Goal: Task Accomplishment & Management: Manage account settings

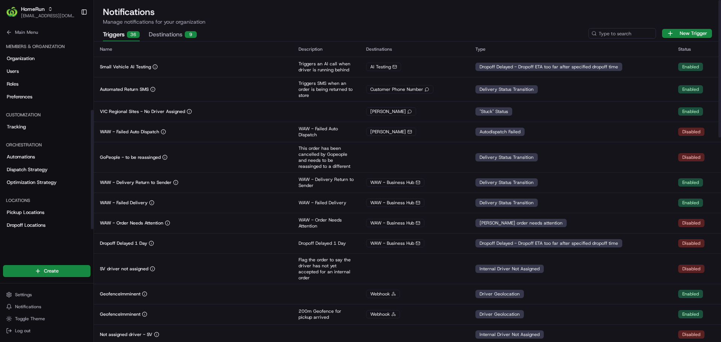
scroll to position [116, 0]
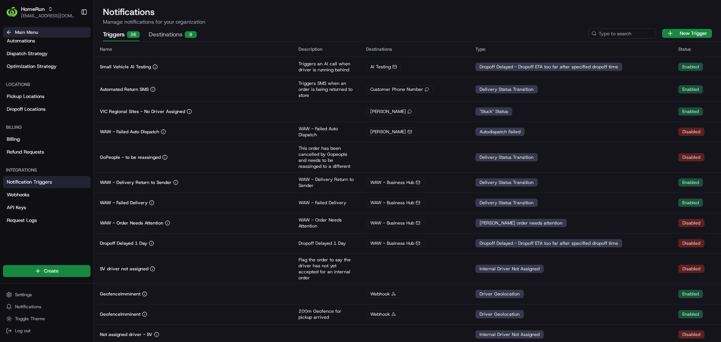
click at [13, 32] on button "Main Menu" at bounding box center [47, 32] width 88 height 11
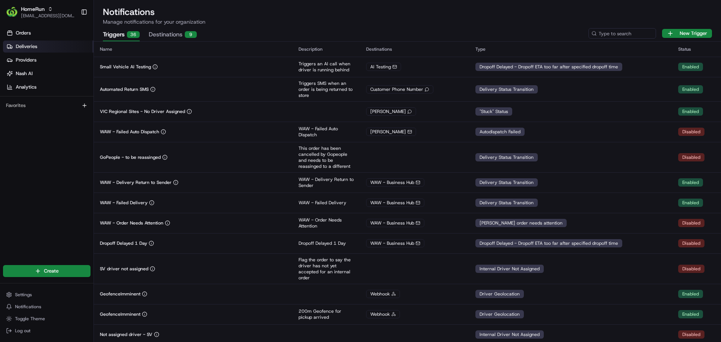
click at [28, 51] on link "Deliveries" at bounding box center [48, 47] width 91 height 12
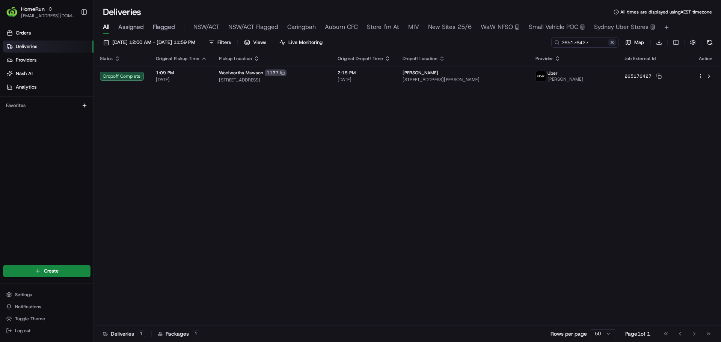
click at [614, 45] on button at bounding box center [612, 43] width 8 height 8
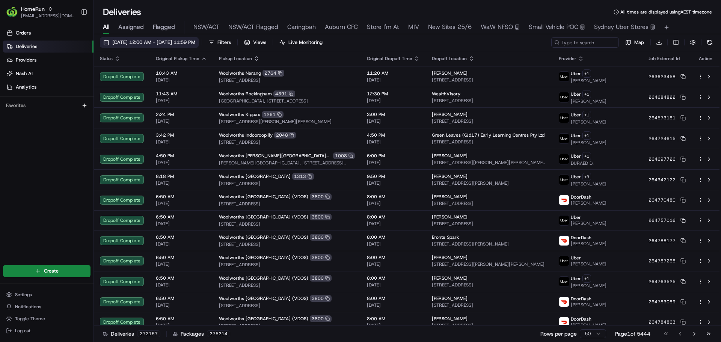
click at [195, 42] on span "15/08/2025 12:00 AM - 22/08/2025 11:59 PM" at bounding box center [153, 42] width 83 height 7
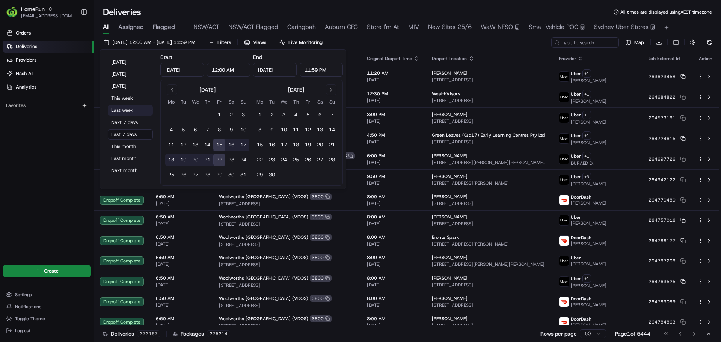
click at [133, 109] on button "Last week" at bounding box center [130, 110] width 45 height 11
type input "Aug 11, 2025"
type input "Aug 17, 2025"
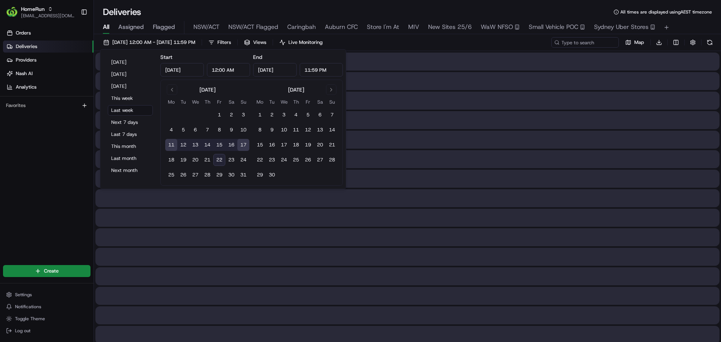
click at [346, 12] on div "Deliveries All times are displayed using AEST timezone" at bounding box center [407, 12] width 627 height 12
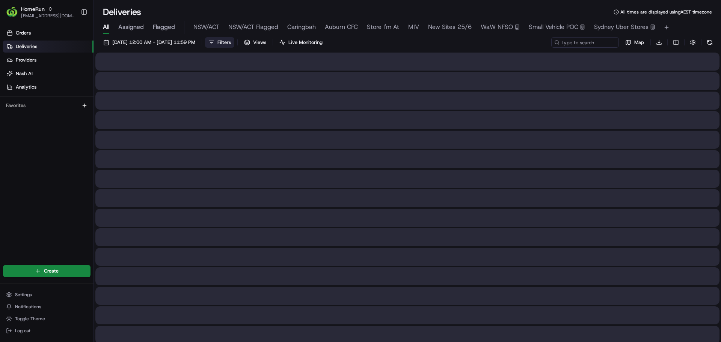
click at [231, 43] on span "Filters" at bounding box center [224, 42] width 14 height 7
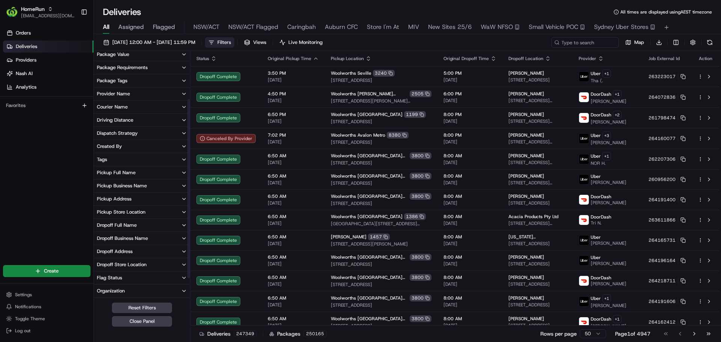
scroll to position [68, 0]
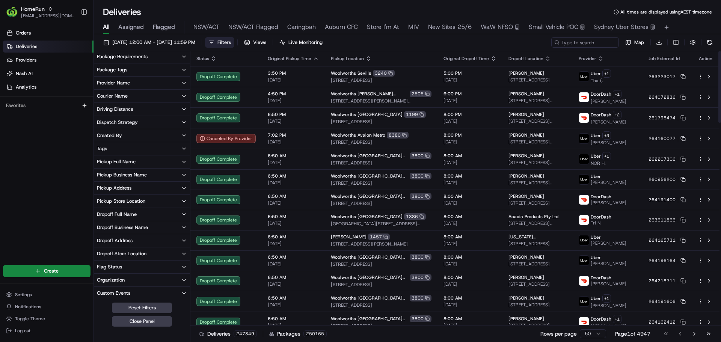
click at [181, 147] on button "Tags" at bounding box center [142, 148] width 96 height 13
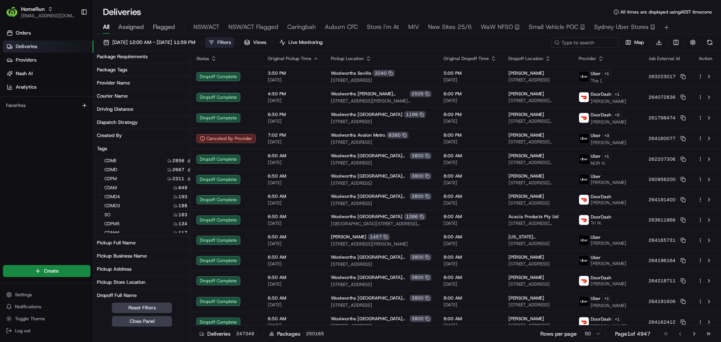
scroll to position [0, 0]
click at [148, 152] on button "Tags" at bounding box center [150, 148] width 112 height 13
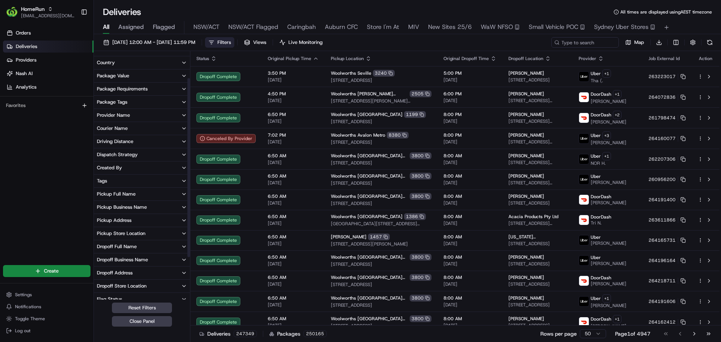
scroll to position [35, 0]
click at [157, 103] on button "Package Tags" at bounding box center [142, 102] width 96 height 13
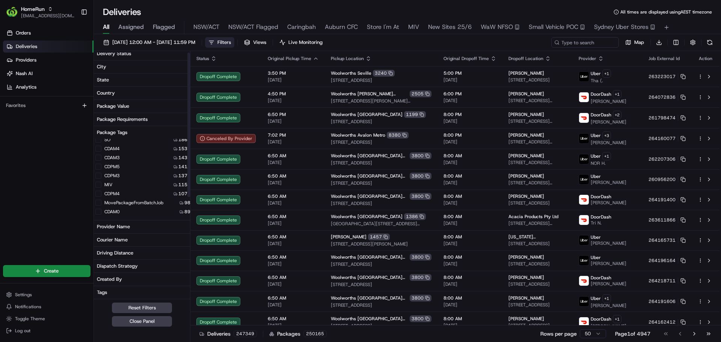
scroll to position [0, 0]
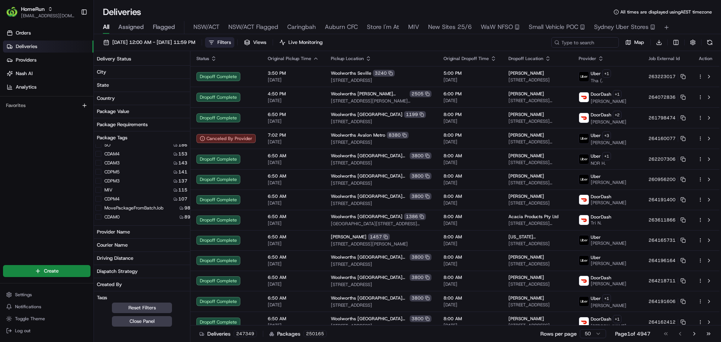
click at [140, 136] on button "Package Tags" at bounding box center [150, 137] width 112 height 13
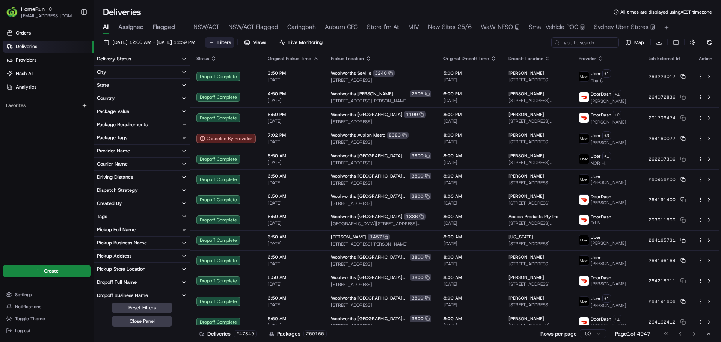
click at [147, 122] on div "Package Requirements" at bounding box center [122, 124] width 51 height 7
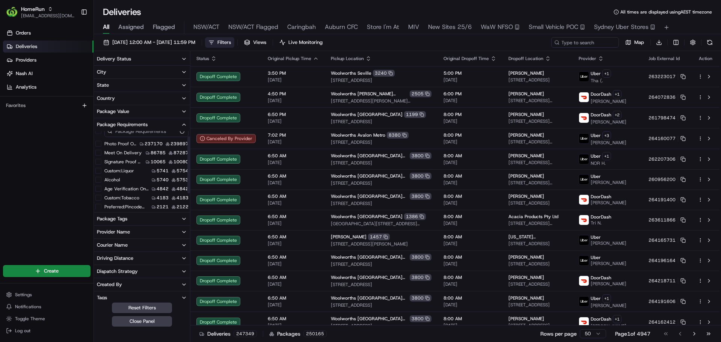
scroll to position [9, 0]
click at [116, 194] on label "Custom:tobacco" at bounding box center [121, 196] width 35 height 6
click at [101, 194] on button "Custom:tobacco" at bounding box center [98, 196] width 6 height 6
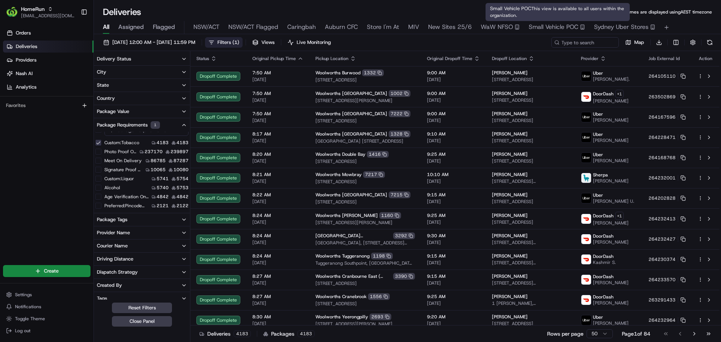
click at [540, 25] on span "Small Vehicle POC" at bounding box center [554, 27] width 50 height 9
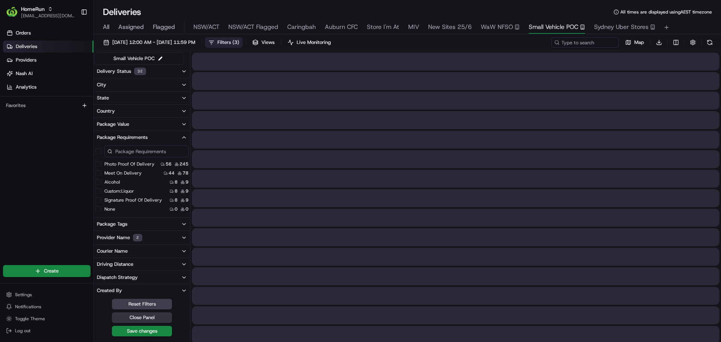
click at [153, 316] on button "Close Panel" at bounding box center [142, 317] width 60 height 11
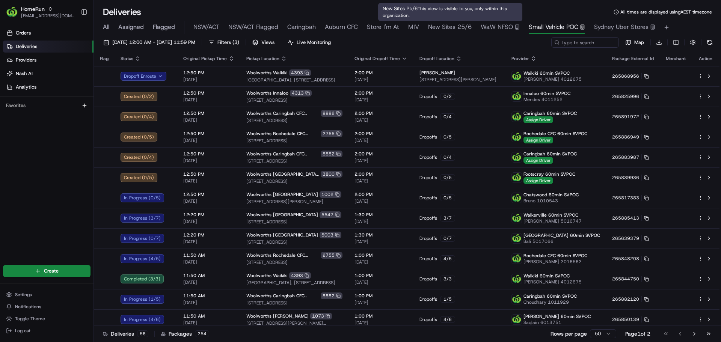
click at [466, 25] on span "New Sites 25/6" at bounding box center [450, 27] width 44 height 9
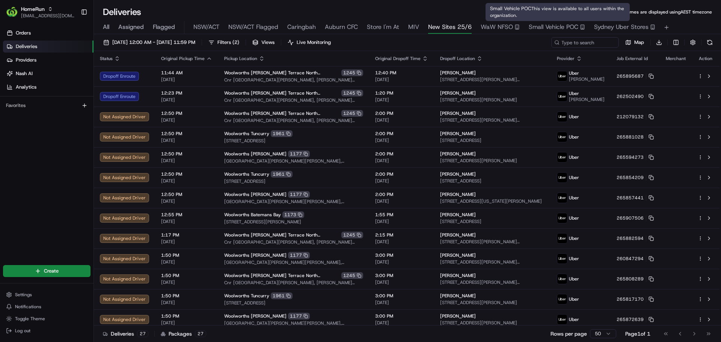
click at [571, 23] on span "Small Vehicle POC" at bounding box center [554, 27] width 50 height 9
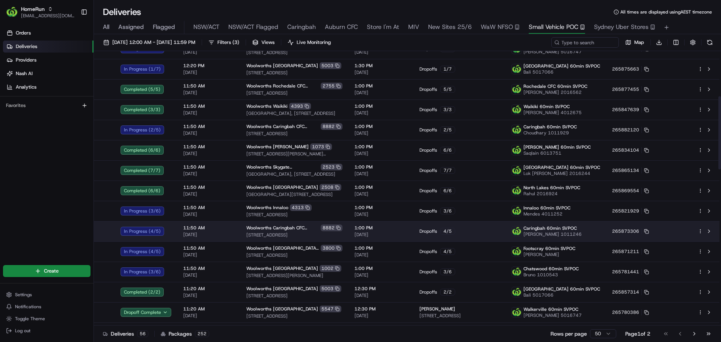
scroll to position [169, 0]
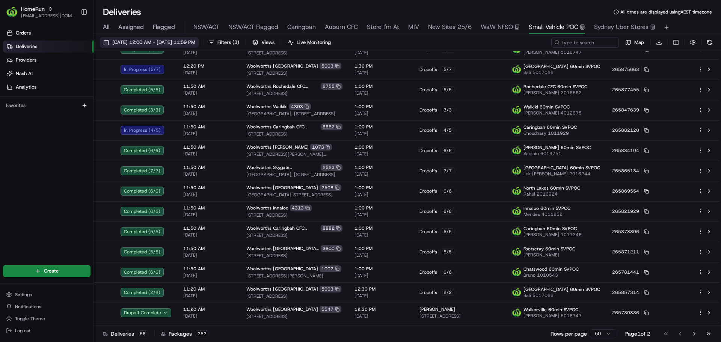
click at [120, 41] on span "22/08/2025 12:00 AM - 22/08/2025 11:59 PM" at bounding box center [153, 42] width 83 height 7
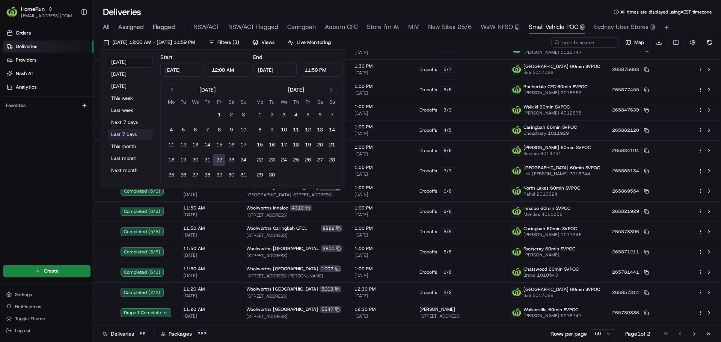
click at [121, 132] on button "Last 7 days" at bounding box center [130, 134] width 45 height 11
type input "Aug 15, 2025"
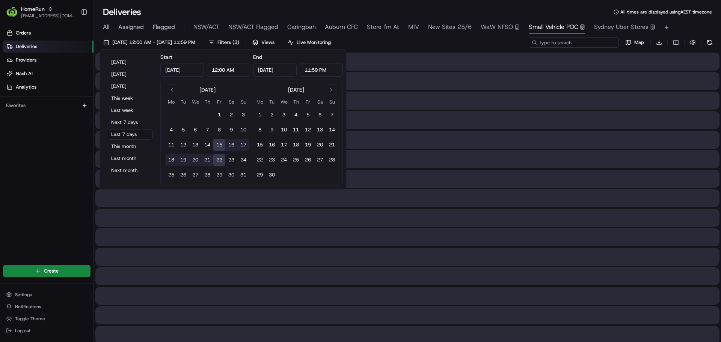
click at [590, 45] on input at bounding box center [574, 42] width 90 height 11
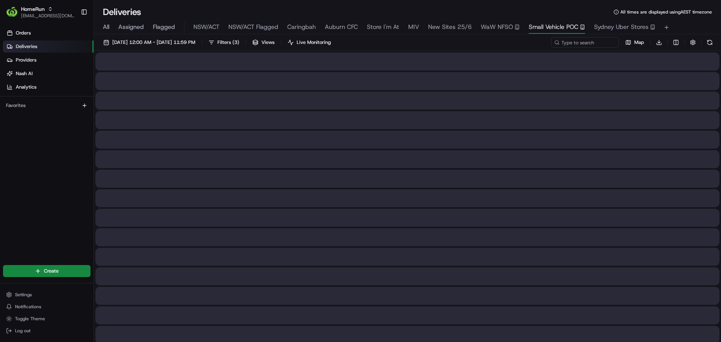
click at [107, 30] on span "All" at bounding box center [106, 27] width 6 height 9
click at [597, 42] on input at bounding box center [574, 42] width 90 height 11
paste input "265509901"
type input "265509901"
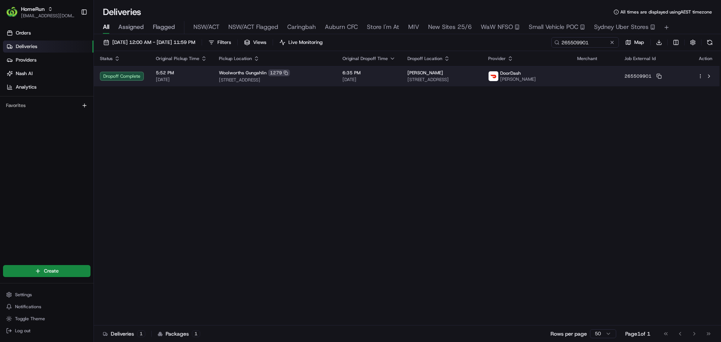
click at [477, 73] on div "Daniel Leahy" at bounding box center [441, 73] width 69 height 6
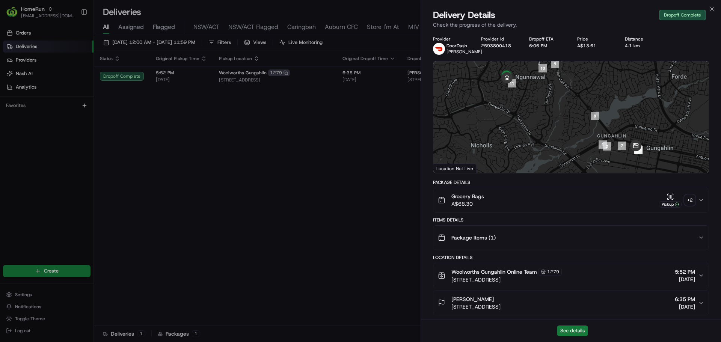
click at [581, 333] on button "See details" at bounding box center [572, 331] width 31 height 11
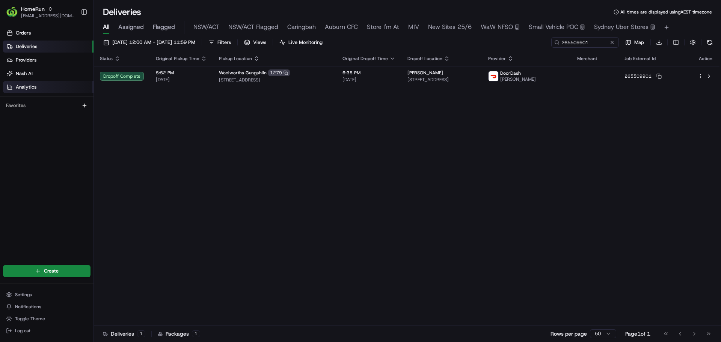
click at [47, 89] on link "Analytics" at bounding box center [48, 87] width 91 height 12
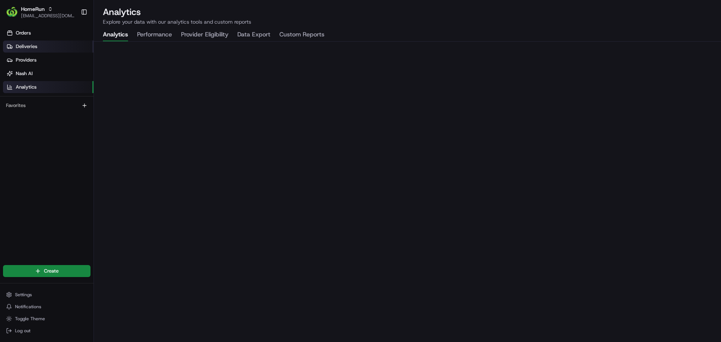
click at [25, 44] on span "Deliveries" at bounding box center [26, 46] width 21 height 7
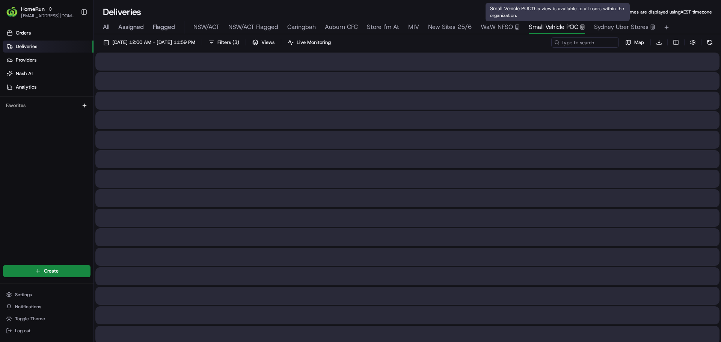
click at [551, 28] on span "Small Vehicle POC" at bounding box center [554, 27] width 50 height 9
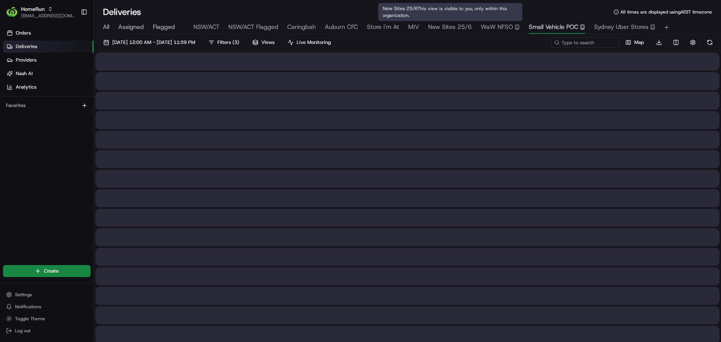
click at [447, 27] on span "New Sites 25/6" at bounding box center [450, 27] width 44 height 9
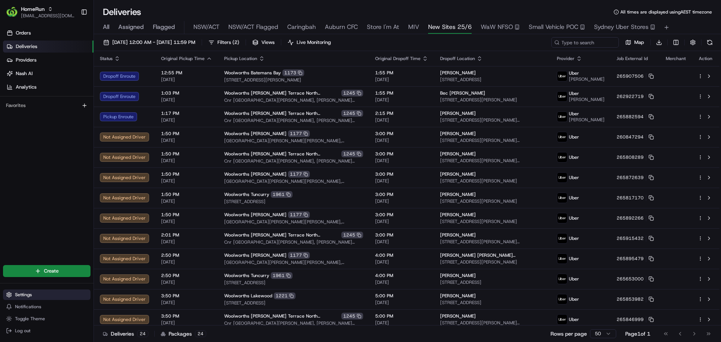
click at [34, 299] on button "Settings" at bounding box center [47, 295] width 88 height 11
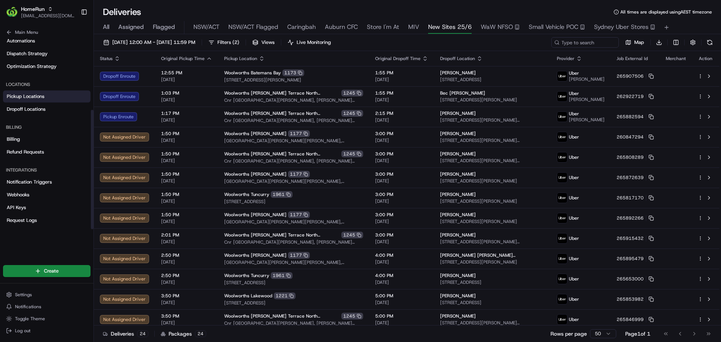
click at [27, 95] on span "Pickup Locations" at bounding box center [26, 96] width 38 height 7
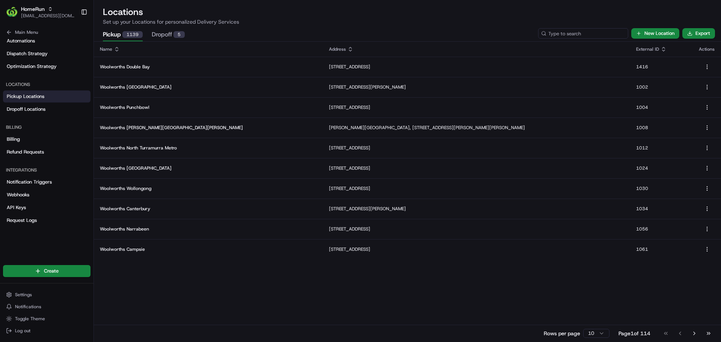
click at [586, 33] on input at bounding box center [583, 33] width 90 height 11
type input "wetherill park"
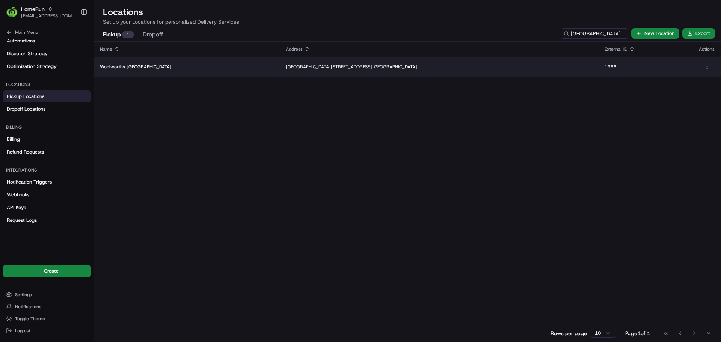
click at [192, 73] on td "Woolworths Wetherill Park" at bounding box center [187, 67] width 186 height 20
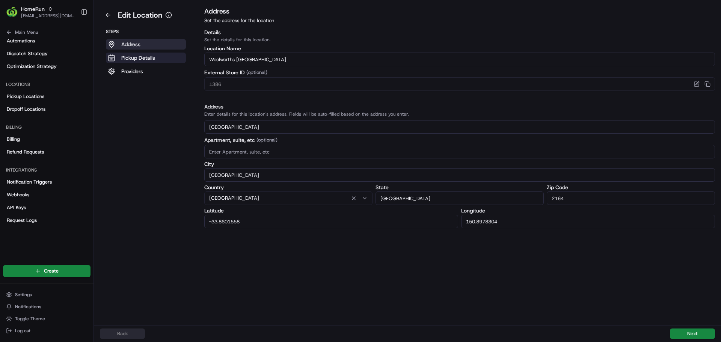
click at [125, 59] on p "Pickup Details" at bounding box center [138, 58] width 34 height 8
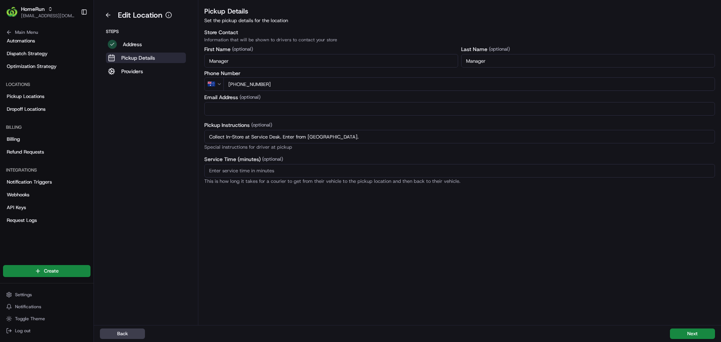
drag, startPoint x: 356, startPoint y: 143, endPoint x: 125, endPoint y: 170, distance: 232.1
click at [125, 170] on div "Edit Location Steps Address Pickup Details Providers Pickup Details Set the pic…" at bounding box center [407, 162] width 627 height 325
paste input "Store offers Direct-To-Boot Pickup. Use dedicated green parking bays. Reverse p…"
type input "Store offers Direct-To-Boot Pickup. Use dedicated green parking bays. Reverse p…"
click at [677, 331] on button "Next" at bounding box center [692, 334] width 45 height 11
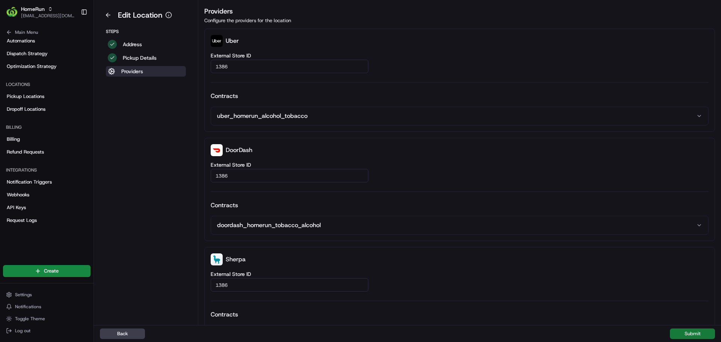
click at [677, 331] on button "Submit" at bounding box center [692, 334] width 45 height 11
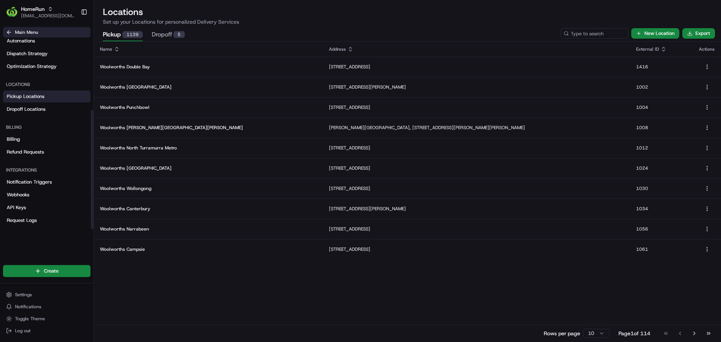
click at [11, 32] on icon at bounding box center [9, 32] width 6 height 6
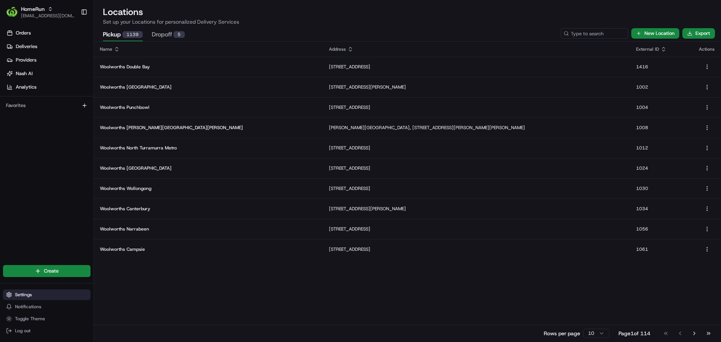
click at [22, 295] on span "Settings" at bounding box center [23, 295] width 17 height 6
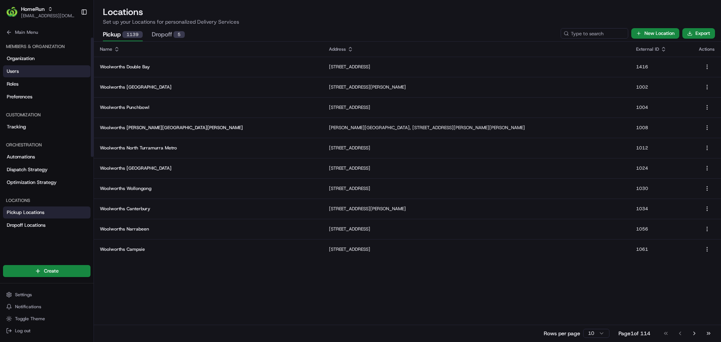
click at [16, 74] on span "Users" at bounding box center [13, 71] width 12 height 7
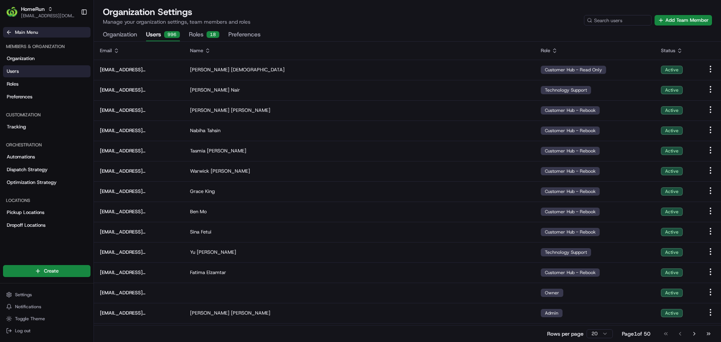
click at [9, 36] on button "Main Menu" at bounding box center [47, 32] width 88 height 11
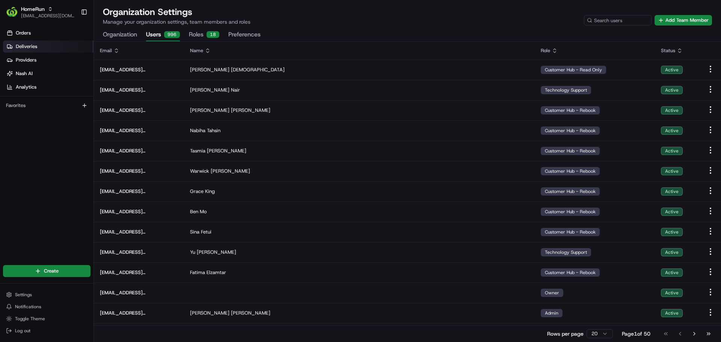
click at [18, 49] on span "Deliveries" at bounding box center [26, 46] width 21 height 7
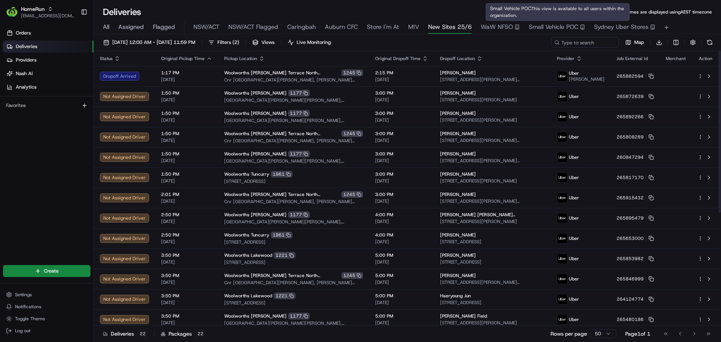
click at [560, 23] on span "Small Vehicle POC" at bounding box center [554, 27] width 50 height 9
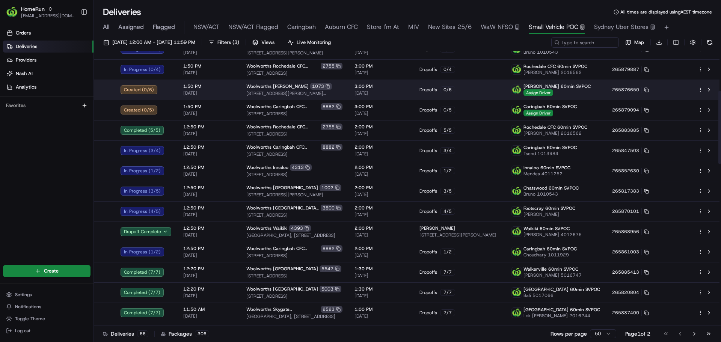
scroll to position [149, 0]
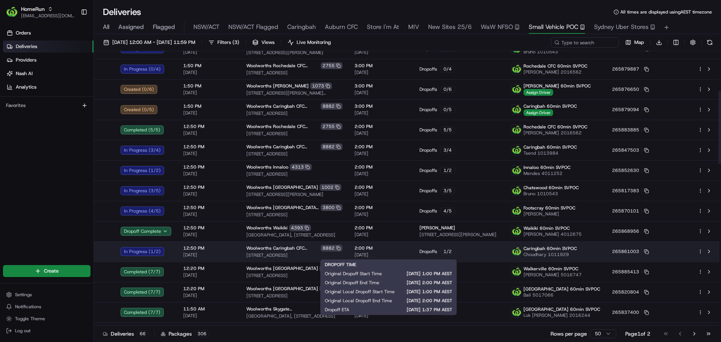
click at [395, 248] on span "2:00 PM" at bounding box center [381, 248] width 53 height 6
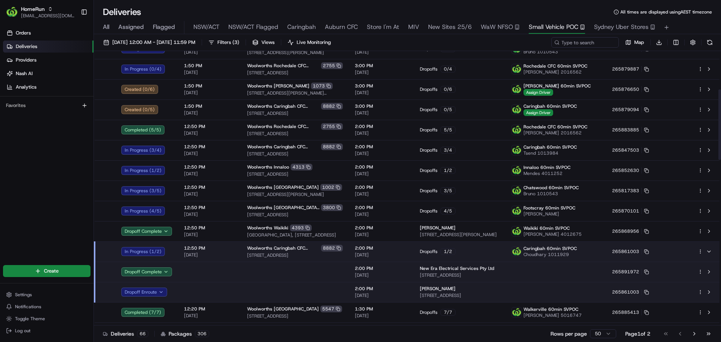
click at [395, 248] on span "2:00 PM" at bounding box center [381, 248] width 53 height 6
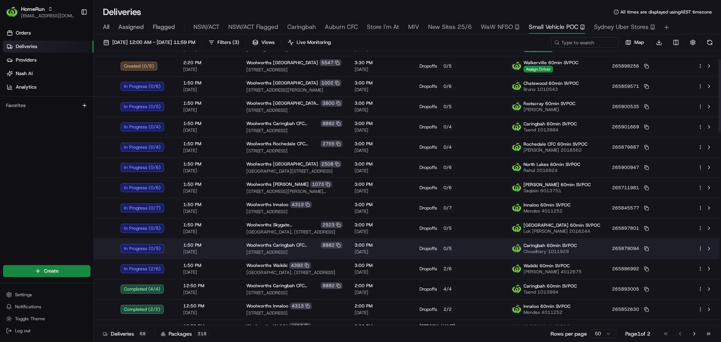
scroll to position [30, 0]
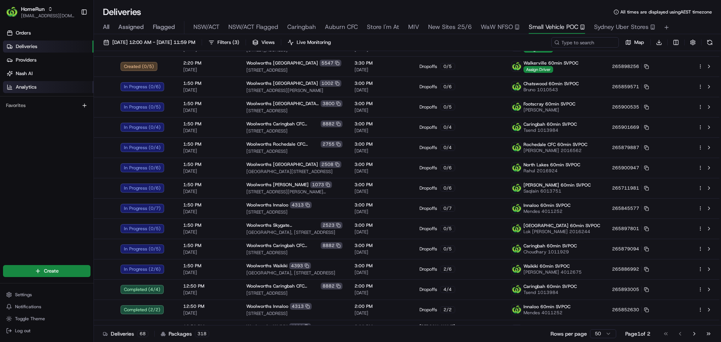
click at [13, 88] on link "Analytics" at bounding box center [48, 87] width 91 height 12
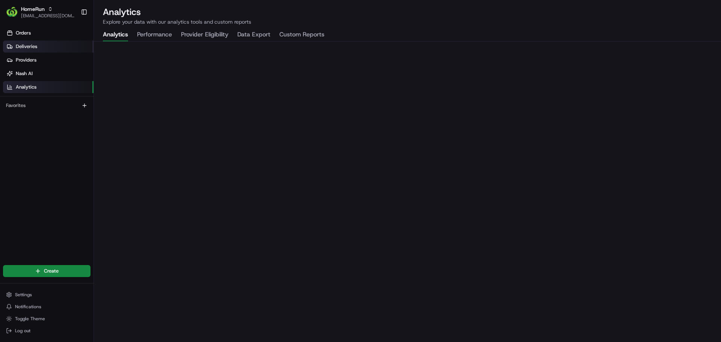
click at [24, 48] on span "Deliveries" at bounding box center [26, 46] width 21 height 7
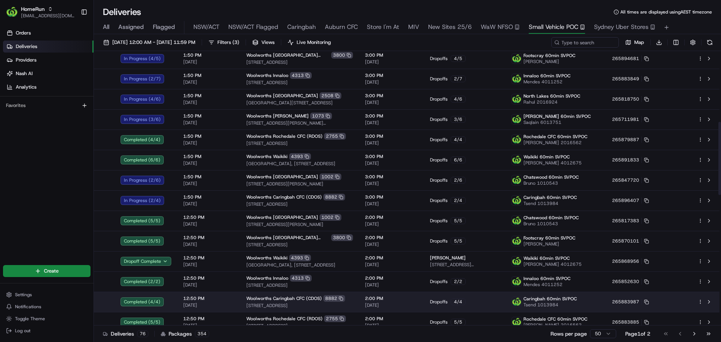
scroll to position [260, 0]
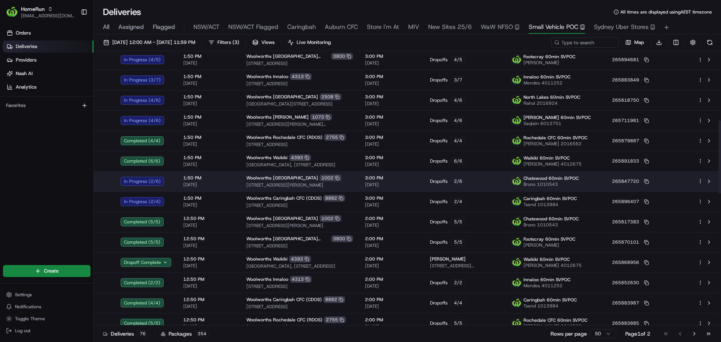
click at [233, 188] on td "1:50 PM 22/08/2025" at bounding box center [208, 181] width 63 height 20
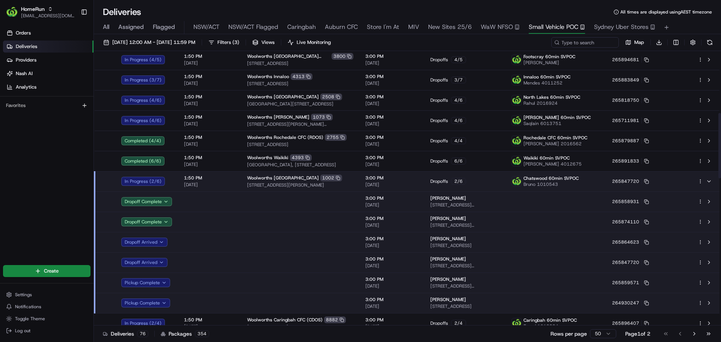
click at [208, 305] on td at bounding box center [209, 303] width 63 height 20
click at [710, 46] on button at bounding box center [710, 42] width 11 height 11
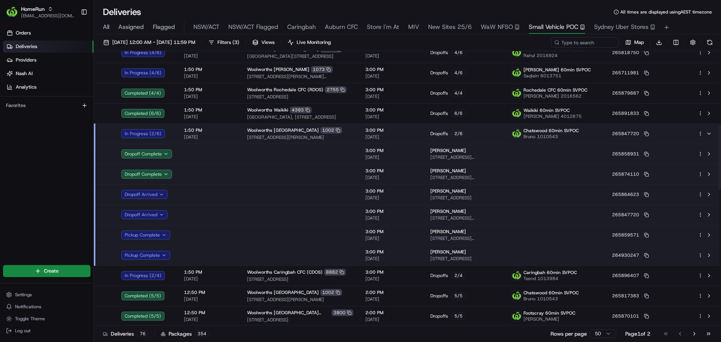
scroll to position [308, 0]
click at [203, 254] on td at bounding box center [209, 255] width 63 height 20
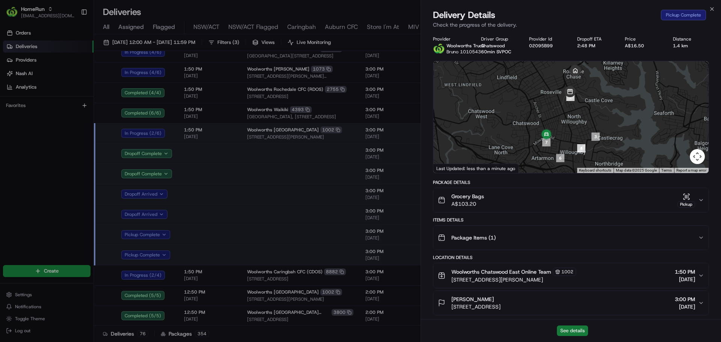
click at [566, 330] on button "See details" at bounding box center [572, 331] width 31 height 11
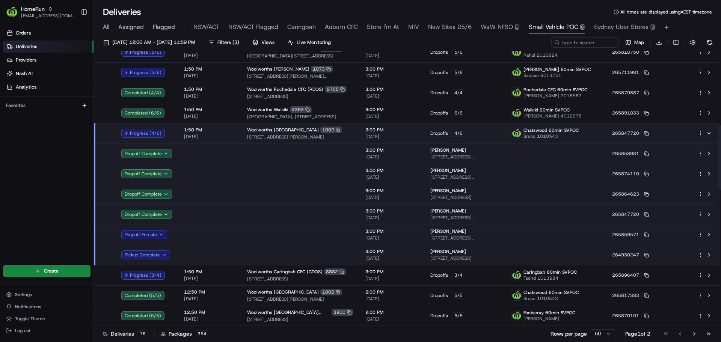
click at [352, 145] on td at bounding box center [300, 153] width 118 height 20
click at [346, 137] on span "17 Smith St, Chatswood, NSW 2067, AU" at bounding box center [300, 137] width 106 height 6
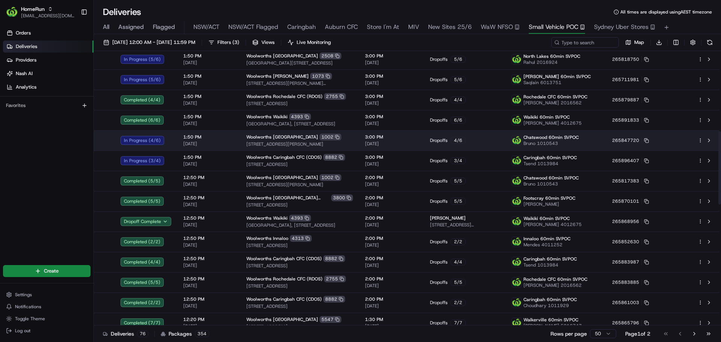
scroll to position [300, 0]
click at [346, 137] on div "Woolworths Chatswood East 1002" at bounding box center [299, 137] width 107 height 7
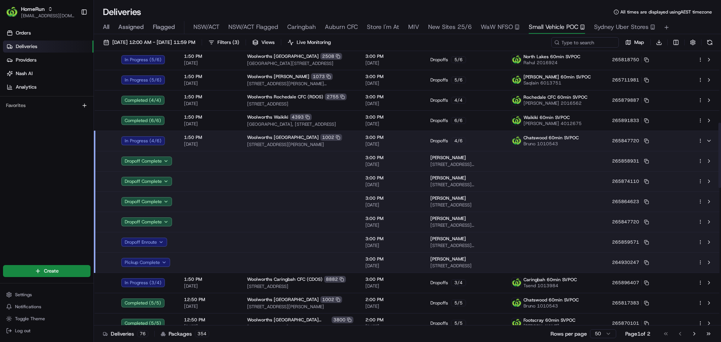
click at [282, 262] on td at bounding box center [300, 262] width 118 height 20
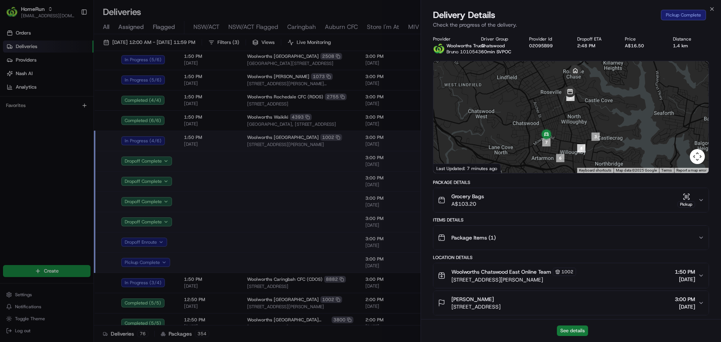
click at [571, 333] on button "See details" at bounding box center [572, 331] width 31 height 11
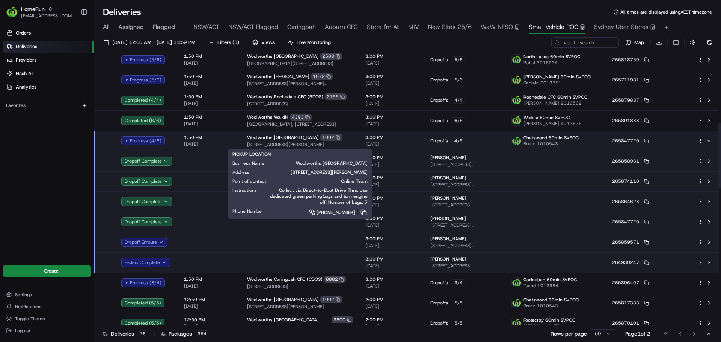
click at [341, 139] on div "Woolworths Chatswood East 1002" at bounding box center [300, 137] width 106 height 7
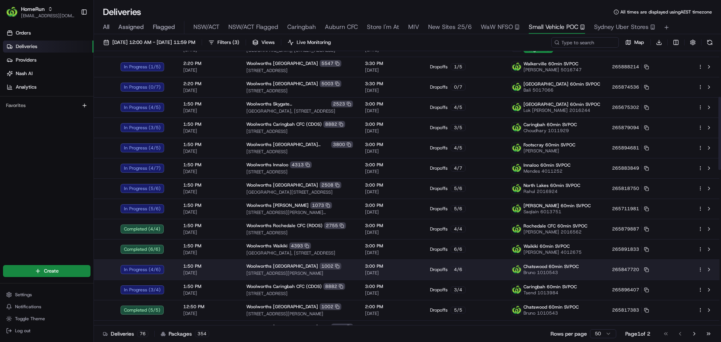
scroll to position [171, 0]
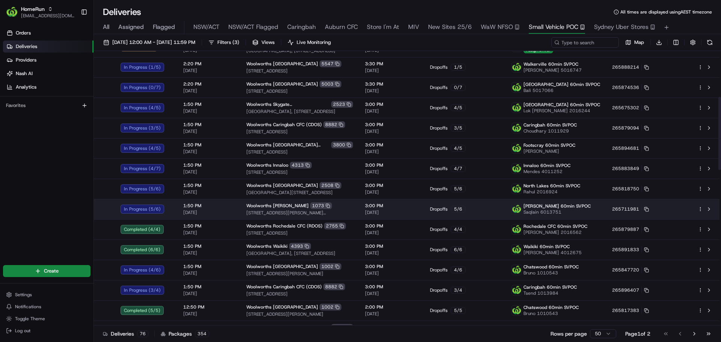
click at [359, 203] on td "Woolworths Dickson 1073 1 Dickson Place, Dickson, ACT 2602, AU" at bounding box center [299, 209] width 119 height 20
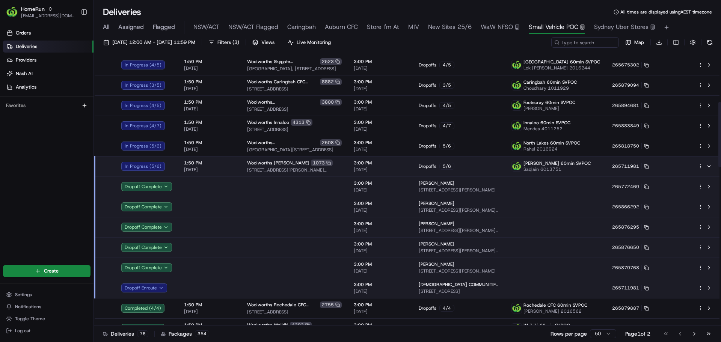
scroll to position [214, 0]
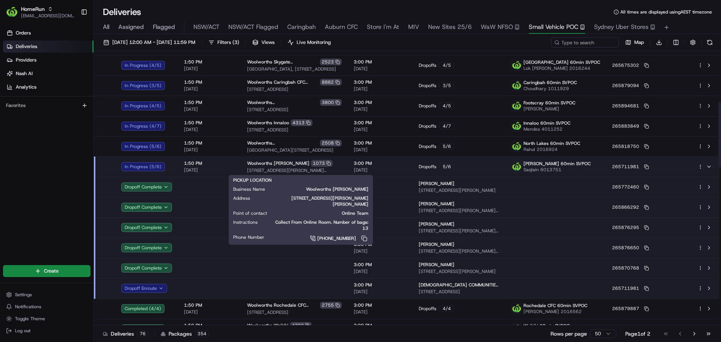
click at [341, 169] on span "1 Dickson Place, Dickson, ACT 2602, AU" at bounding box center [294, 170] width 95 height 6
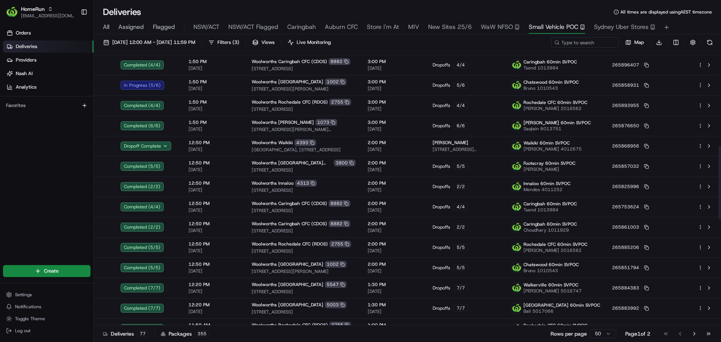
scroll to position [333, 0]
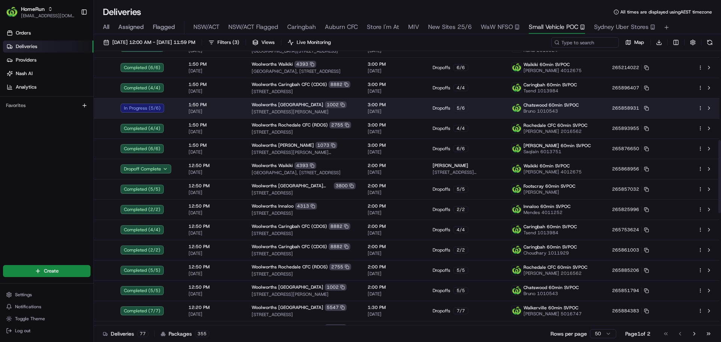
click at [351, 110] on span "17 Smith St, Chatswood, NSW 2067, AU" at bounding box center [304, 112] width 104 height 6
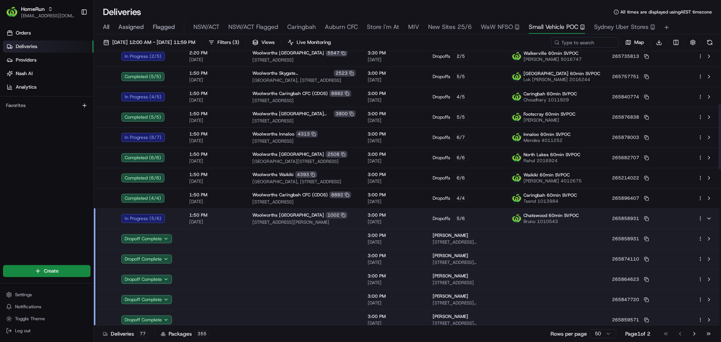
scroll to position [222, 0]
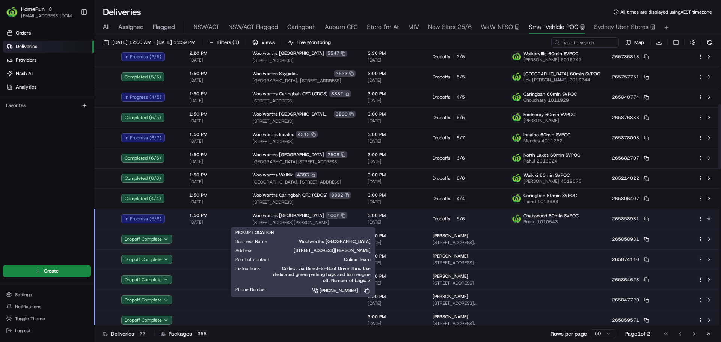
click at [346, 219] on div "Woolworths Chatswood East 1002 17 Smith St, Chatswood, NSW 2067, AU" at bounding box center [303, 219] width 103 height 14
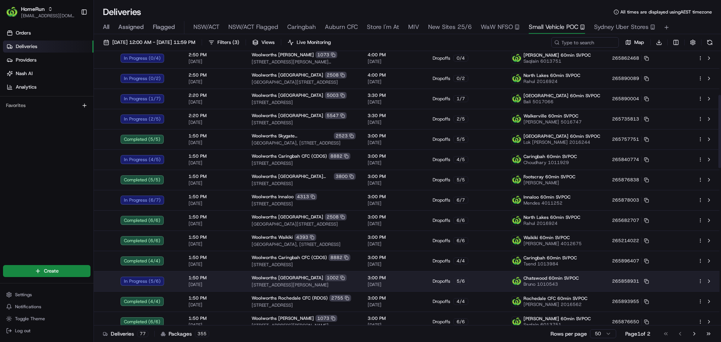
scroll to position [159, 0]
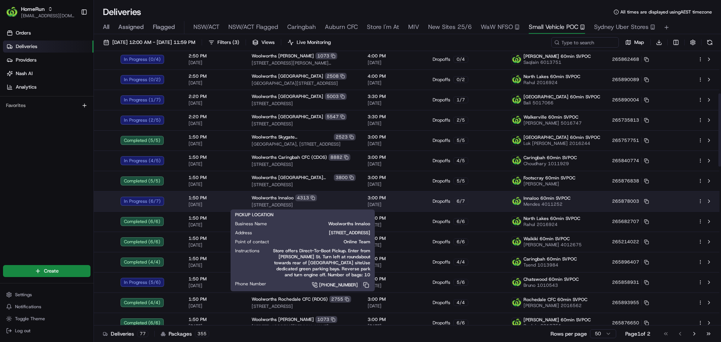
click at [347, 199] on div "Woolworths Innaloo 4313" at bounding box center [304, 198] width 104 height 7
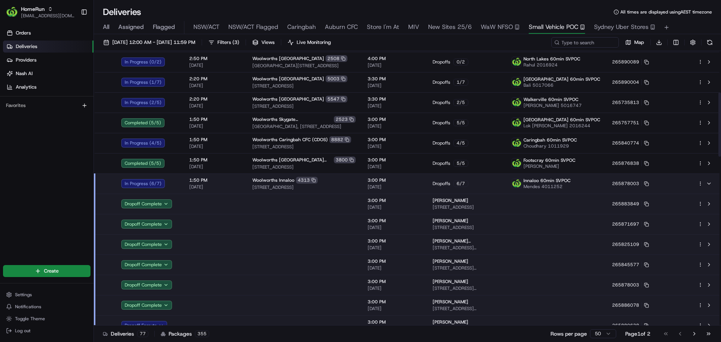
scroll to position [169, 0]
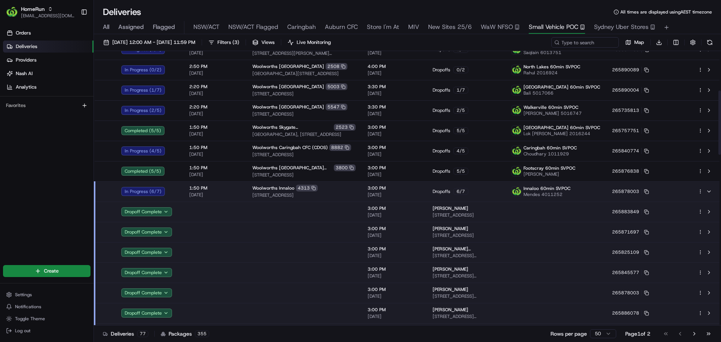
click at [355, 186] on div "Woolworths Innaloo 4313" at bounding box center [303, 188] width 103 height 7
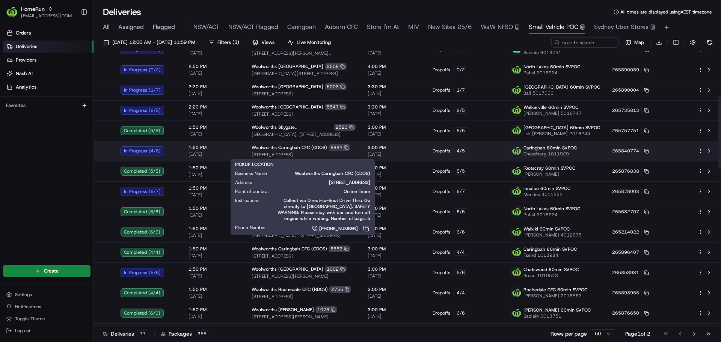
click at [349, 152] on span "13 Endeavour Road, Caringbah, NSW 2229, AU" at bounding box center [304, 155] width 104 height 6
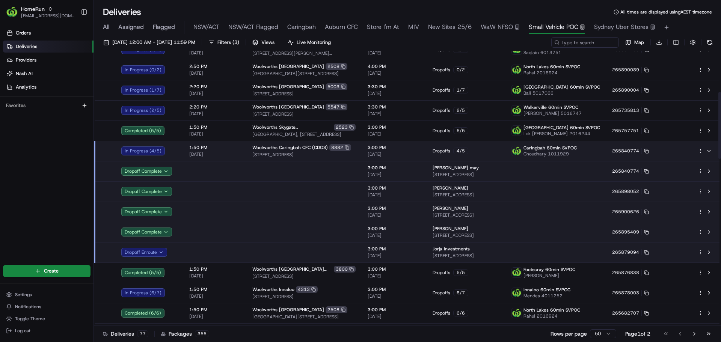
click at [349, 152] on span "13 Endeavour Road, Caringbah, NSW 2229, AU" at bounding box center [303, 155] width 103 height 6
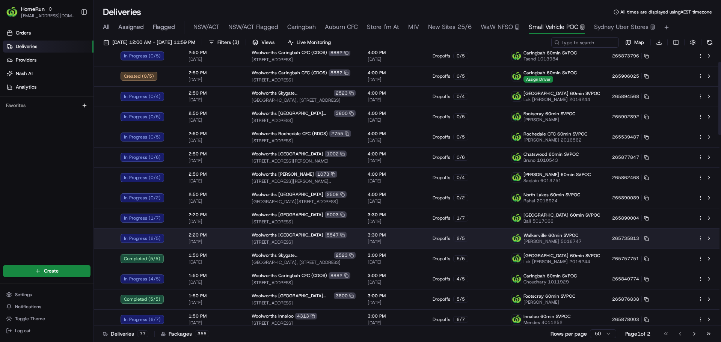
scroll to position [40, 0]
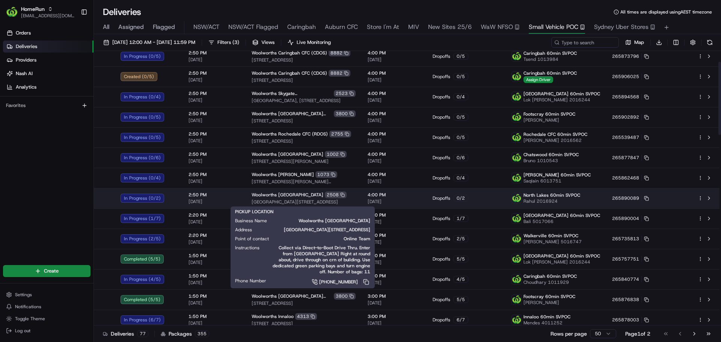
click at [351, 195] on div "Woolworths North Lakes 2508" at bounding box center [304, 195] width 104 height 7
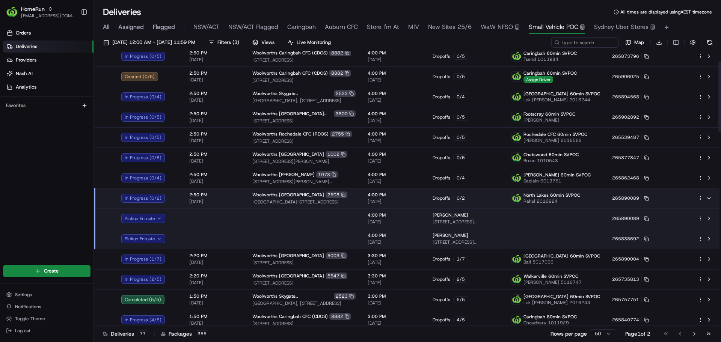
click at [351, 195] on div "Woolworths North Lakes 2508" at bounding box center [303, 195] width 103 height 7
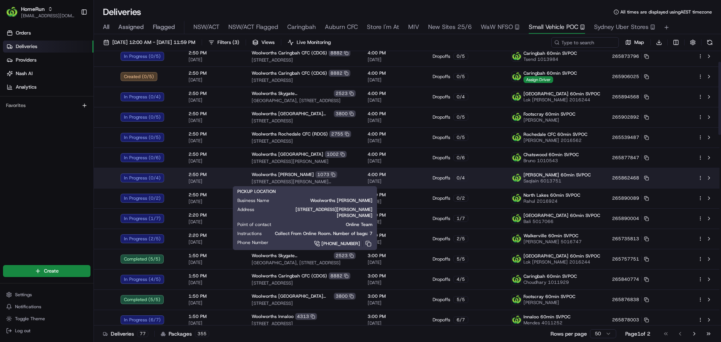
click at [353, 179] on span "1 Dickson Place, Dickson, ACT 2602, AU" at bounding box center [304, 182] width 104 height 6
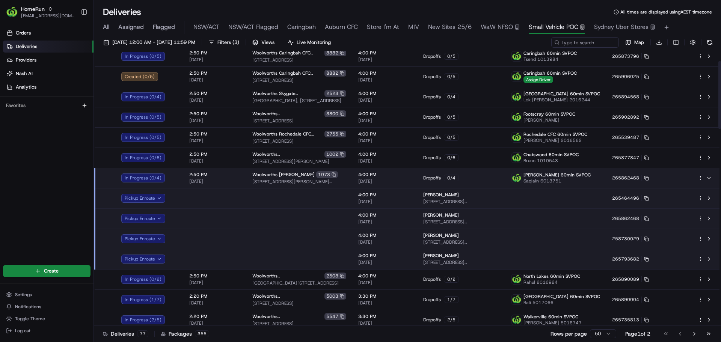
click at [345, 198] on td at bounding box center [299, 198] width 106 height 20
click at [346, 178] on div "Woolworths Dickson 1073 1 Dickson Place, Dickson, ACT 2602, AU" at bounding box center [299, 178] width 94 height 14
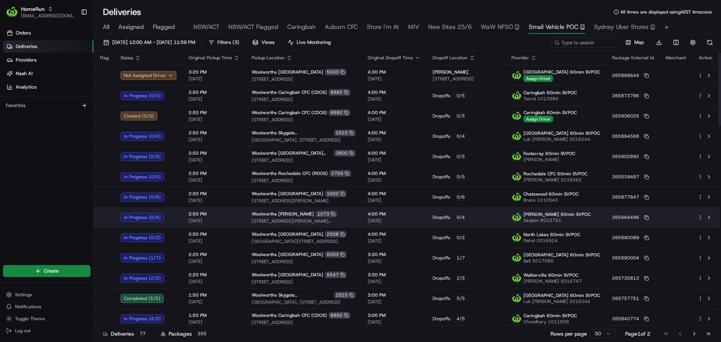
scroll to position [0, 0]
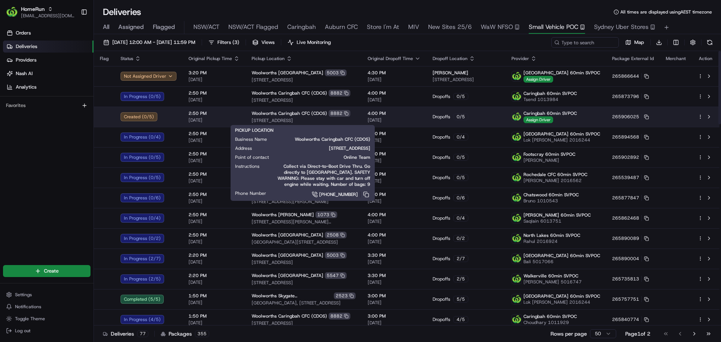
click at [352, 116] on div "Woolworths Caringbah CFC (CDOS) 8882" at bounding box center [304, 113] width 104 height 7
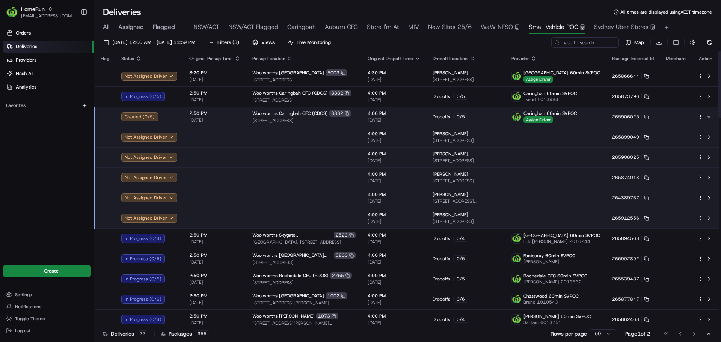
click at [352, 116] on div "Woolworths Caringbah CFC (CDOS) 8882" at bounding box center [303, 113] width 103 height 7
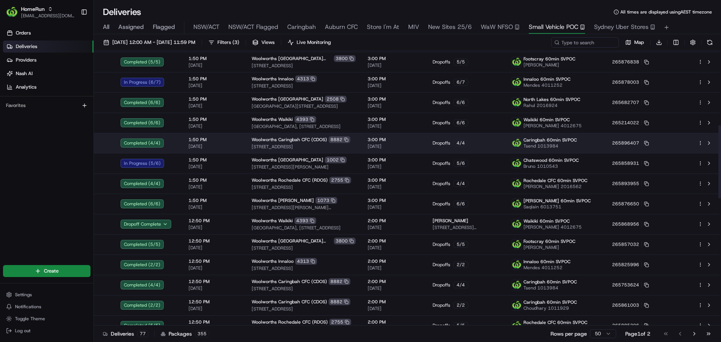
scroll to position [278, 0]
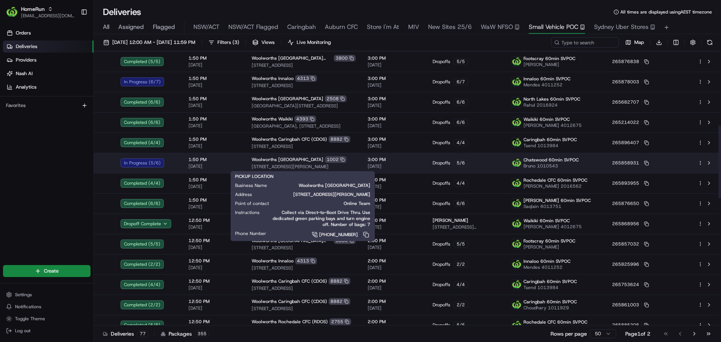
click at [350, 157] on div "Woolworths Chatswood East 1002" at bounding box center [304, 159] width 104 height 7
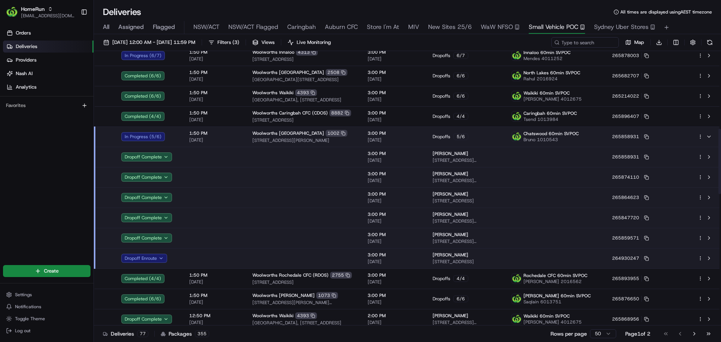
scroll to position [304, 0]
click at [352, 142] on span "17 Smith St, Chatswood, NSW 2067, AU" at bounding box center [303, 141] width 103 height 6
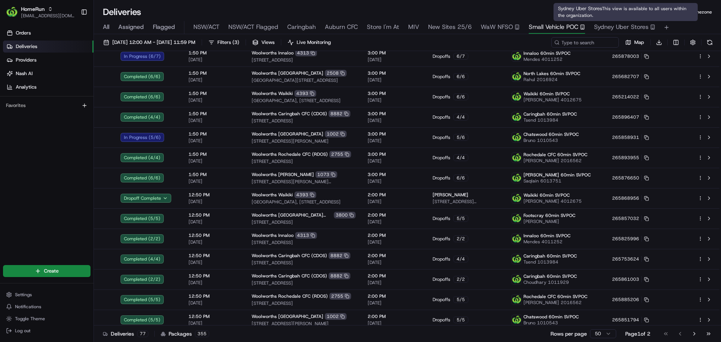
click at [621, 29] on span "Sydney Uber Stores" at bounding box center [621, 27] width 54 height 9
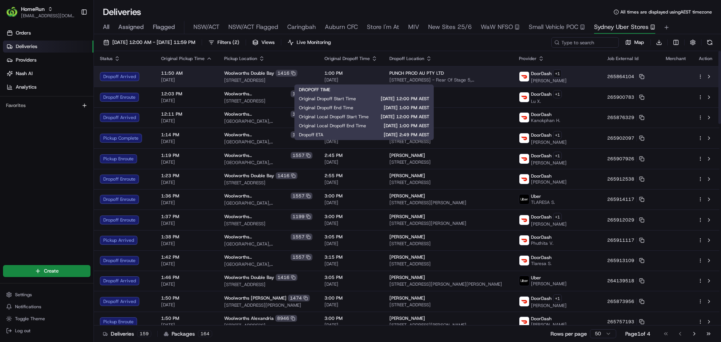
click at [377, 73] on span "1:00 PM" at bounding box center [350, 73] width 53 height 6
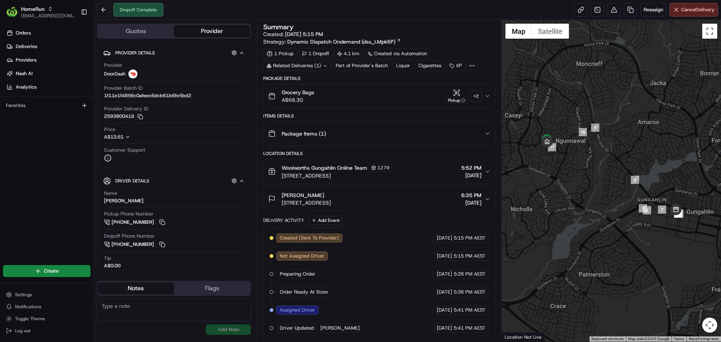
click at [469, 65] on icon at bounding box center [472, 65] width 7 height 7
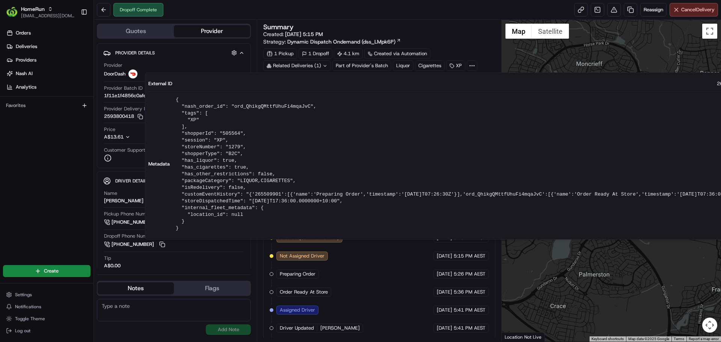
click at [469, 65] on icon at bounding box center [472, 65] width 7 height 7
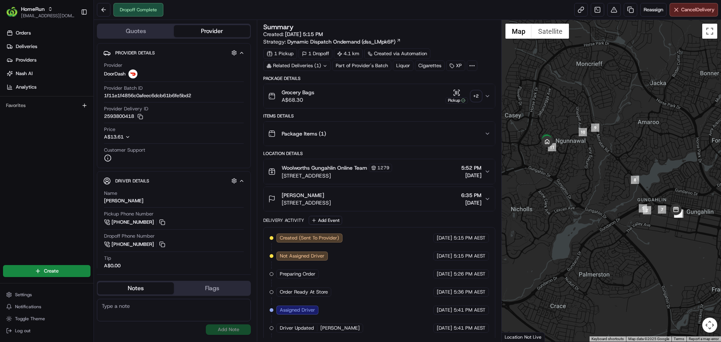
click at [474, 99] on div "+ 2" at bounding box center [476, 96] width 11 height 11
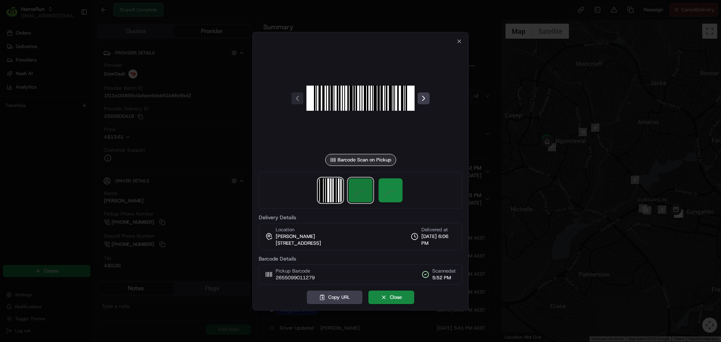
click at [361, 188] on img at bounding box center [361, 190] width 24 height 24
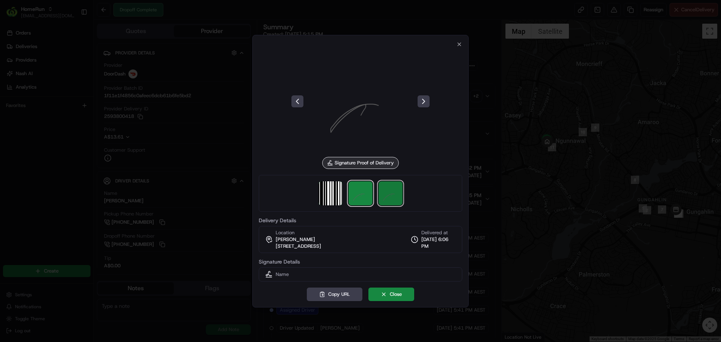
click at [386, 190] on img at bounding box center [391, 193] width 24 height 24
click at [460, 44] on icon "button" at bounding box center [459, 44] width 6 height 6
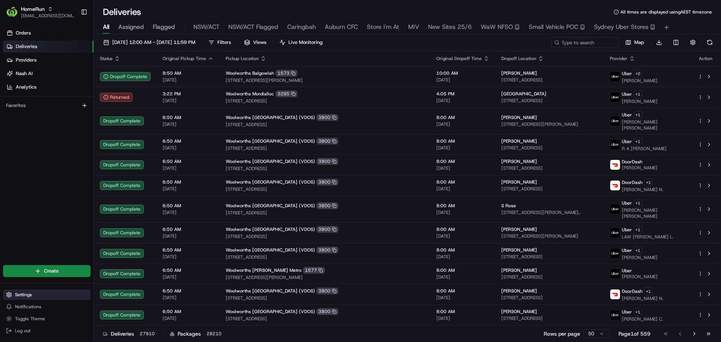
click at [24, 292] on span "Settings" at bounding box center [23, 295] width 17 height 6
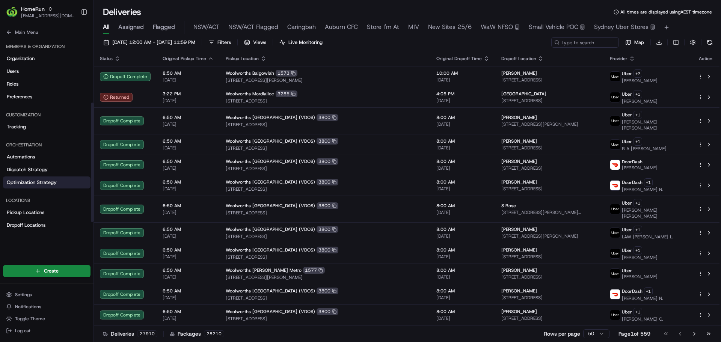
scroll to position [116, 0]
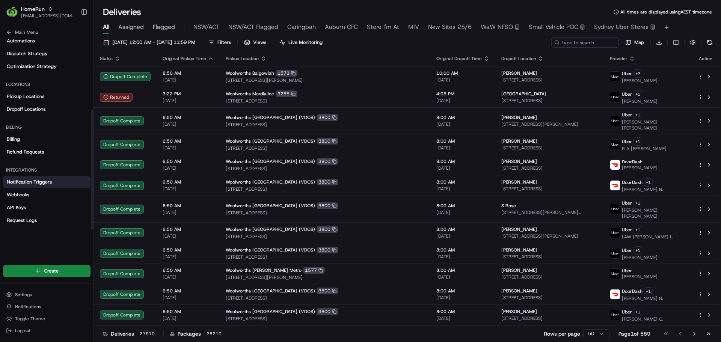
click at [39, 183] on span "Notification Triggers" at bounding box center [29, 182] width 45 height 7
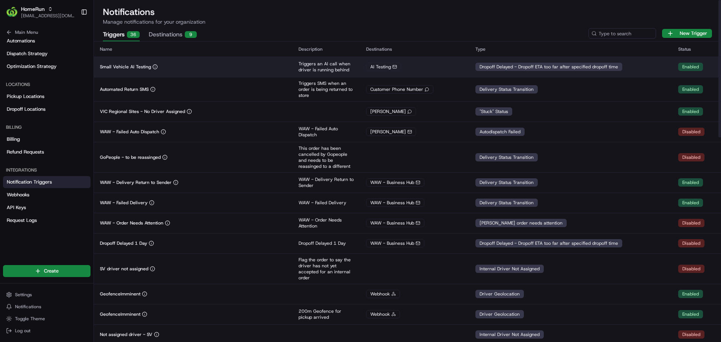
click at [208, 71] on td "Small Vehicle AI Testing" at bounding box center [193, 67] width 199 height 20
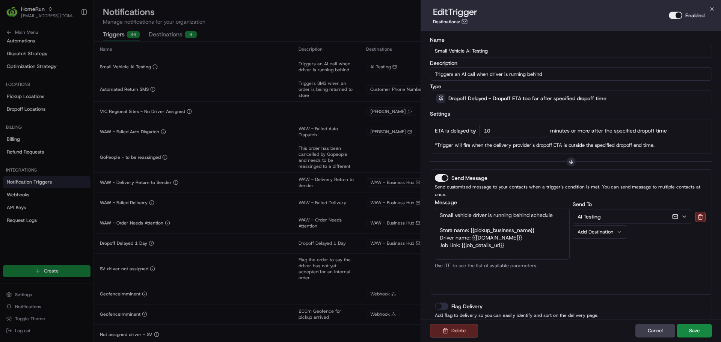
click at [629, 210] on button "AI Testing" at bounding box center [632, 217] width 119 height 14
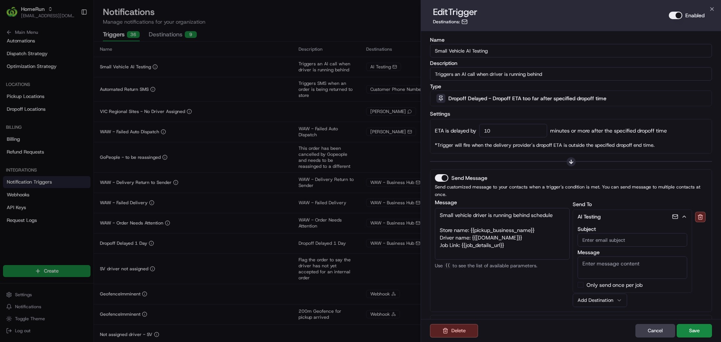
click at [636, 210] on button "AI Testing" at bounding box center [632, 217] width 119 height 14
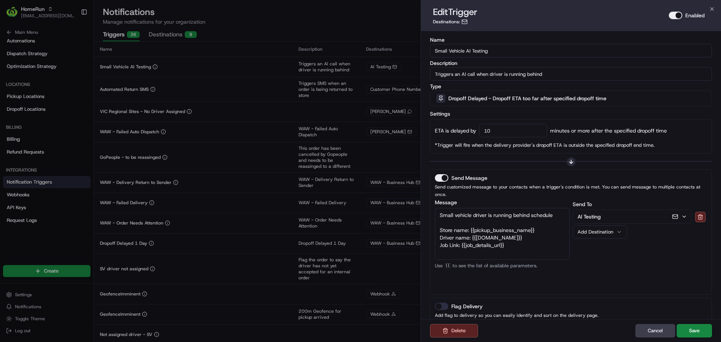
click at [613, 229] on div "Add Destination" at bounding box center [597, 232] width 39 height 7
click at [720, 254] on div "Name Small Vehicle AI Testing Description Triggers an AI call when driver is ru…" at bounding box center [571, 203] width 300 height 345
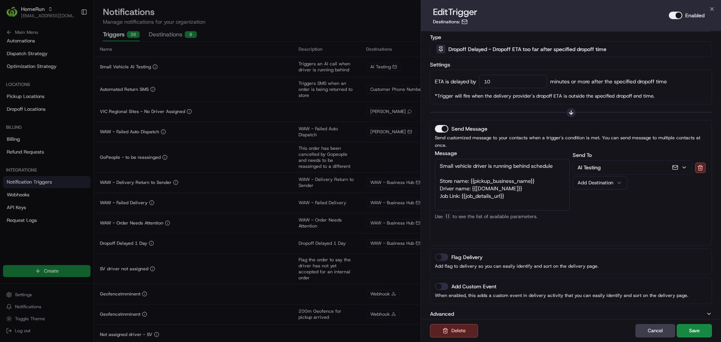
click at [682, 310] on button "Advanced" at bounding box center [571, 314] width 282 height 8
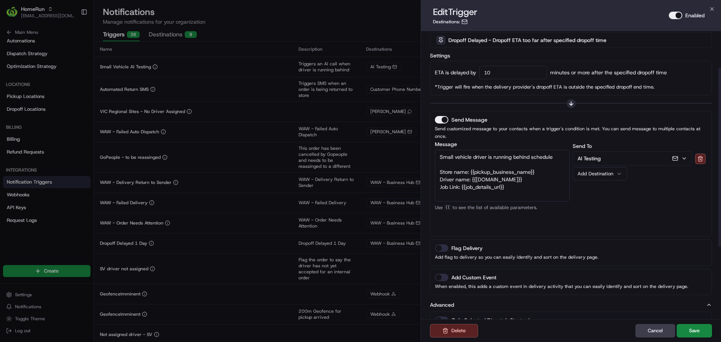
scroll to position [58, 0]
click at [519, 185] on textarea "Small vehicle driver is running behind schedule Store name: {{pickup_business_n…" at bounding box center [502, 176] width 135 height 52
click at [443, 188] on textarea "Small vehicle driver is running behind schedule Store name: {{pickup_business_n…" at bounding box center [502, 176] width 135 height 52
type textarea "Small vehicle driver is running behind schedule Store name: {{pickup_business_n…"
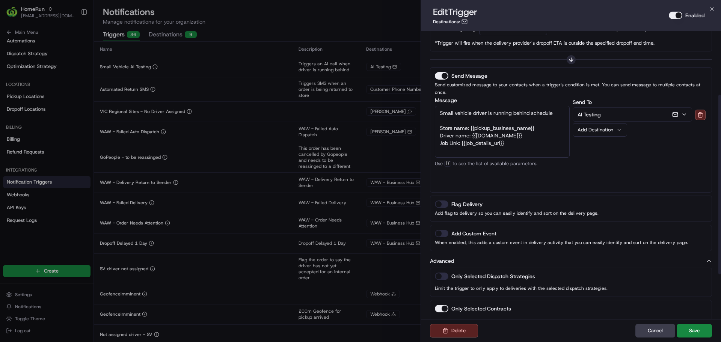
scroll to position [103, 0]
click at [506, 135] on textarea "Small vehicle driver is running behind schedule Store name: {{pickup_business_n…" at bounding box center [502, 132] width 135 height 52
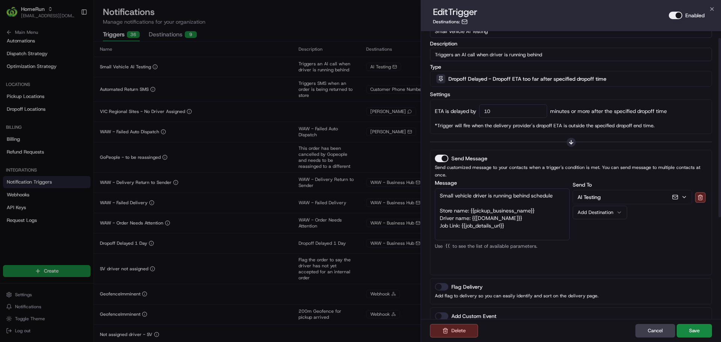
scroll to position [0, 0]
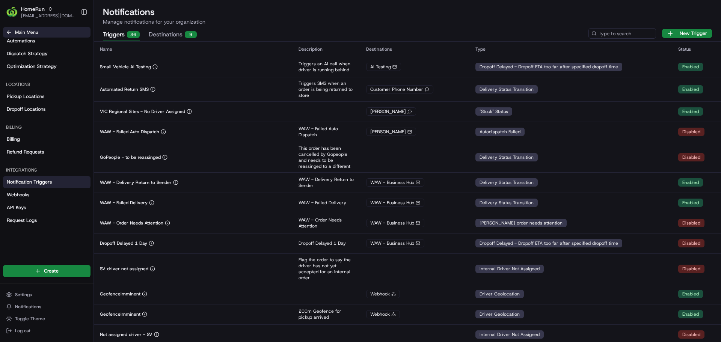
drag, startPoint x: 3, startPoint y: 34, endPoint x: 7, endPoint y: 30, distance: 5.6
click at [7, 30] on div "Main Menu" at bounding box center [47, 31] width 94 height 14
click at [7, 30] on icon at bounding box center [9, 32] width 6 height 6
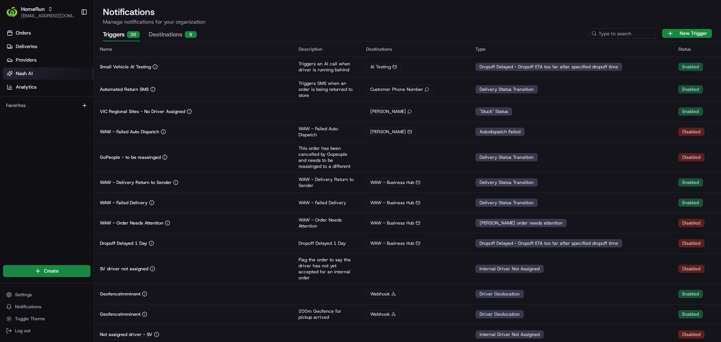
click at [33, 72] on span "Nash AI" at bounding box center [24, 73] width 17 height 7
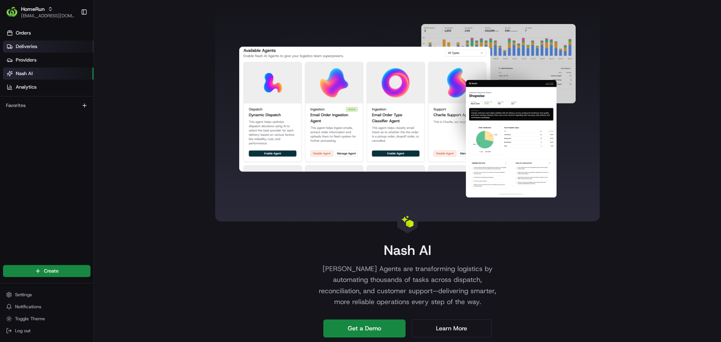
click at [34, 47] on span "Deliveries" at bounding box center [26, 46] width 21 height 7
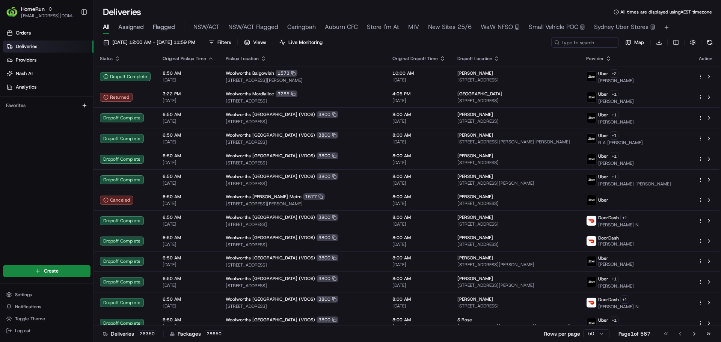
click at [32, 47] on span "Deliveries" at bounding box center [26, 46] width 21 height 7
click at [26, 42] on link "Deliveries" at bounding box center [48, 47] width 91 height 12
click at [231, 41] on span "Filters" at bounding box center [224, 42] width 14 height 7
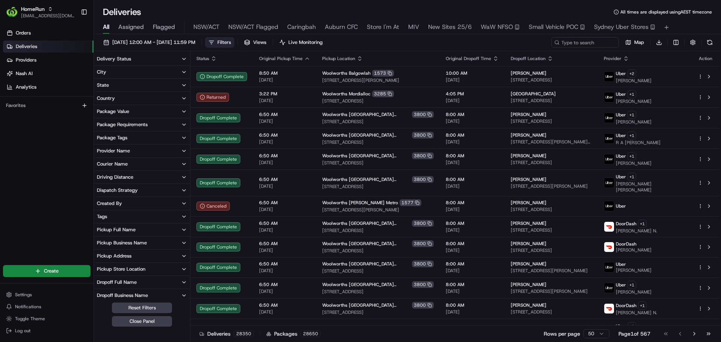
click at [130, 57] on div "Delivery Status" at bounding box center [114, 59] width 34 height 7
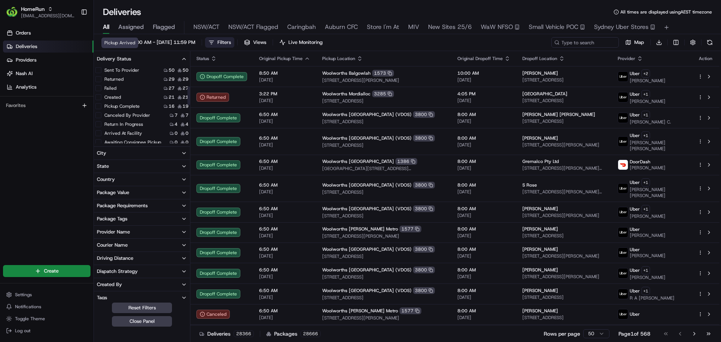
scroll to position [87, 0]
click at [115, 96] on label "Created" at bounding box center [112, 98] width 17 height 6
click at [101, 96] on button "Created" at bounding box center [98, 98] width 6 height 6
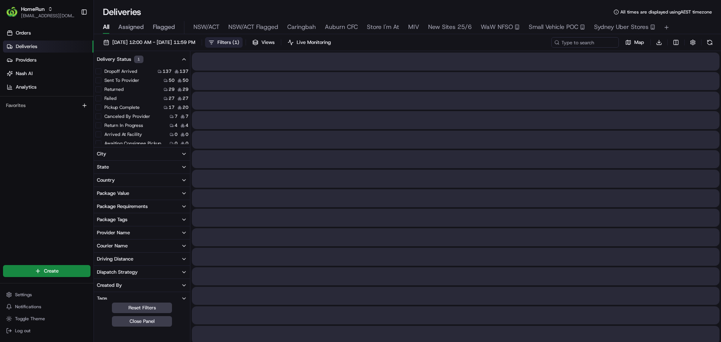
click at [182, 62] on icon "button" at bounding box center [184, 59] width 6 height 6
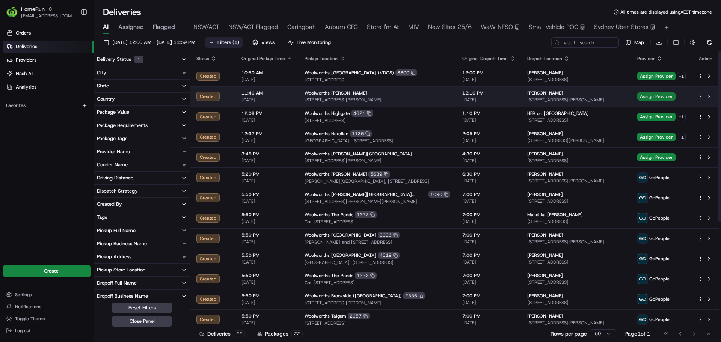
click at [658, 98] on span "Assign Provider" at bounding box center [656, 96] width 38 height 8
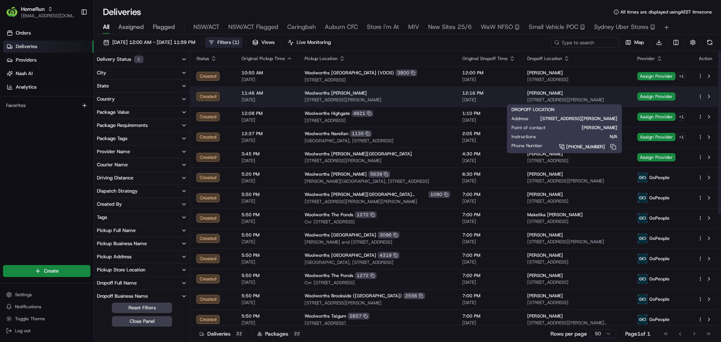
click at [558, 100] on span "20/201 Elizabeth St, Sydney NSW 2000, Australia" at bounding box center [576, 100] width 98 height 6
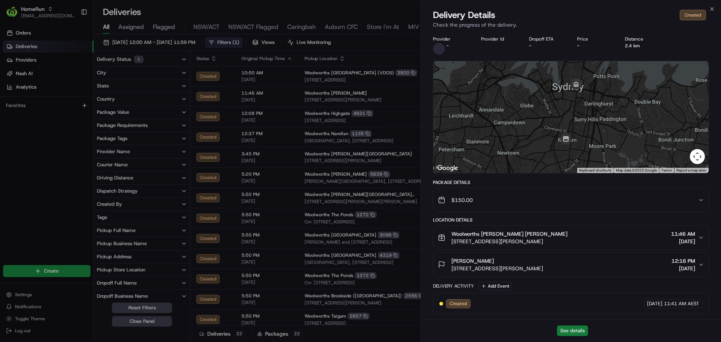
click at [574, 327] on button "See details" at bounding box center [572, 331] width 31 height 11
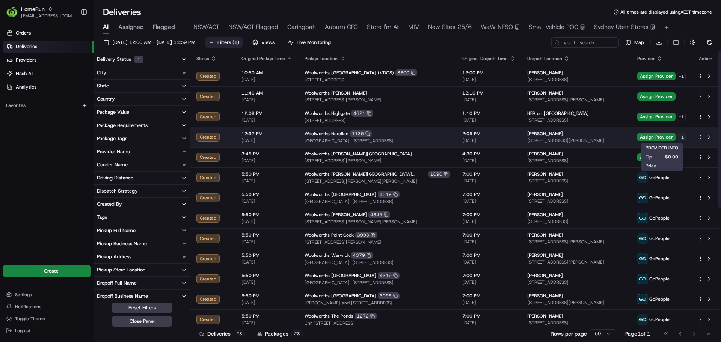
click at [682, 135] on html "HomeRun kjones6@woolworths.com.au Toggle Sidebar Orders Deliveries Providers Na…" at bounding box center [360, 171] width 721 height 342
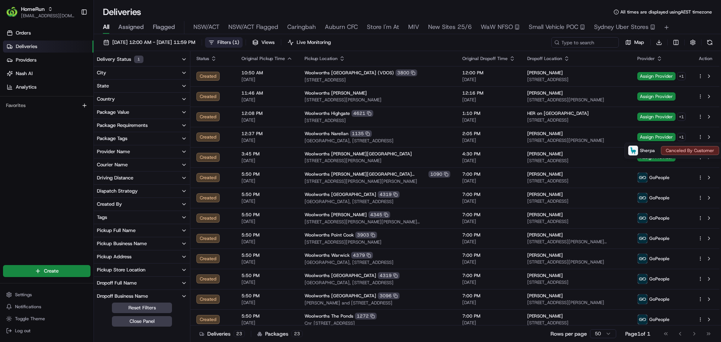
click at [506, 135] on html "HomeRun kjones6@woolworths.com.au Toggle Sidebar Orders Deliveries Providers Na…" at bounding box center [360, 171] width 721 height 342
click at [506, 135] on span "2:05 PM" at bounding box center [488, 134] width 53 height 6
click at [37, 44] on link "Deliveries" at bounding box center [48, 47] width 91 height 12
